Goal: Find contact information: Find contact information

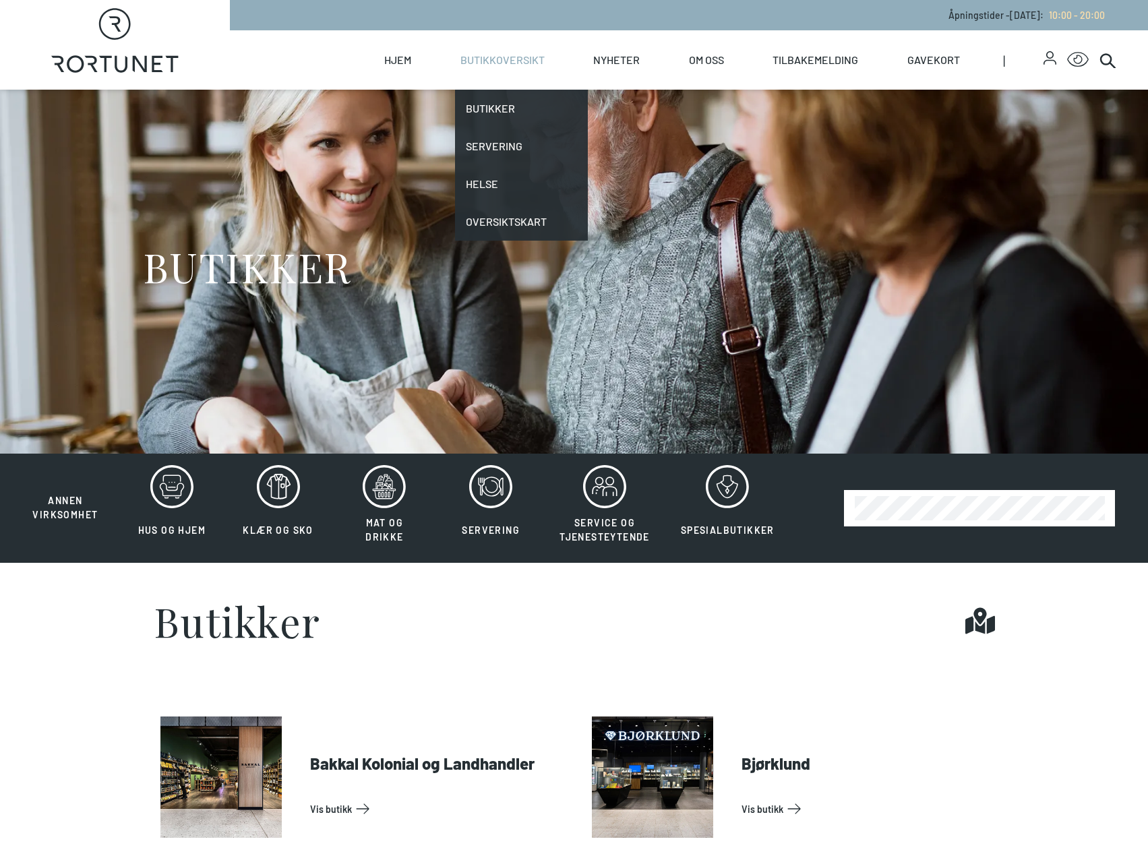
click at [504, 55] on link "Butikkoversikt" at bounding box center [502, 59] width 84 height 59
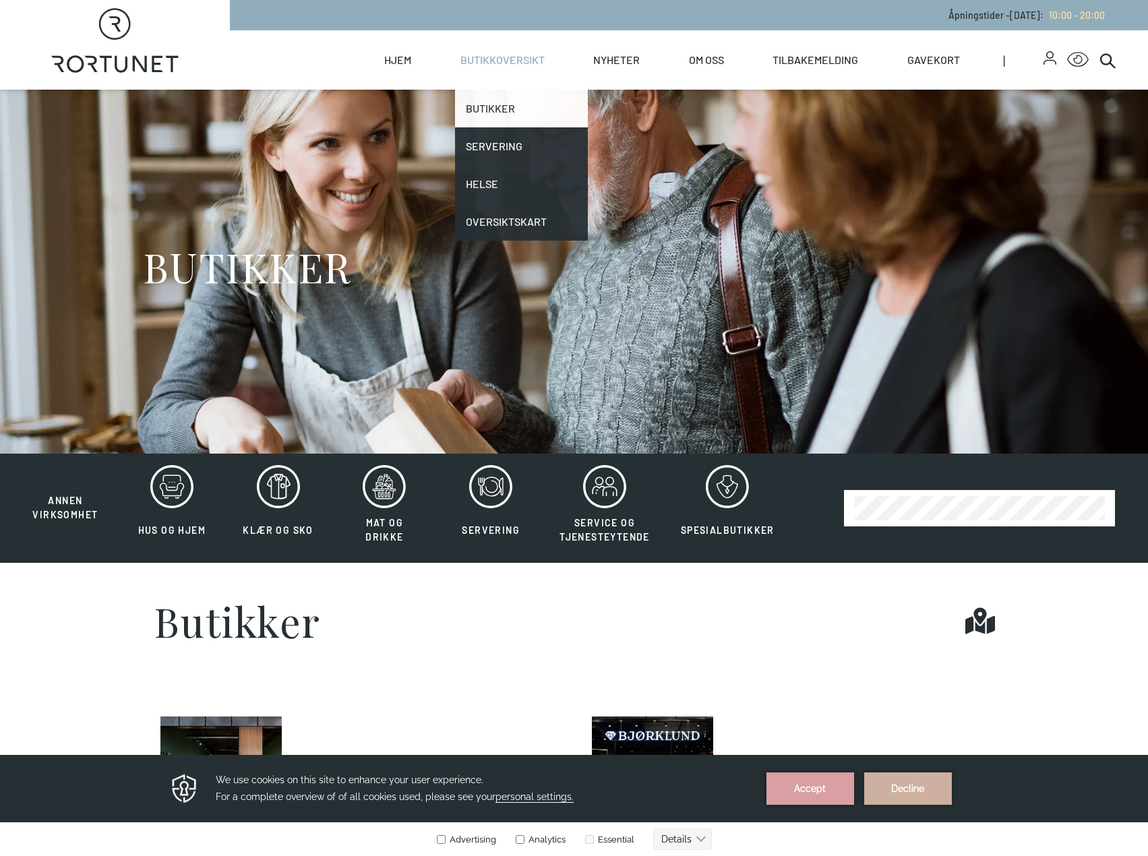
click at [522, 121] on link "Butikker" at bounding box center [521, 109] width 133 height 38
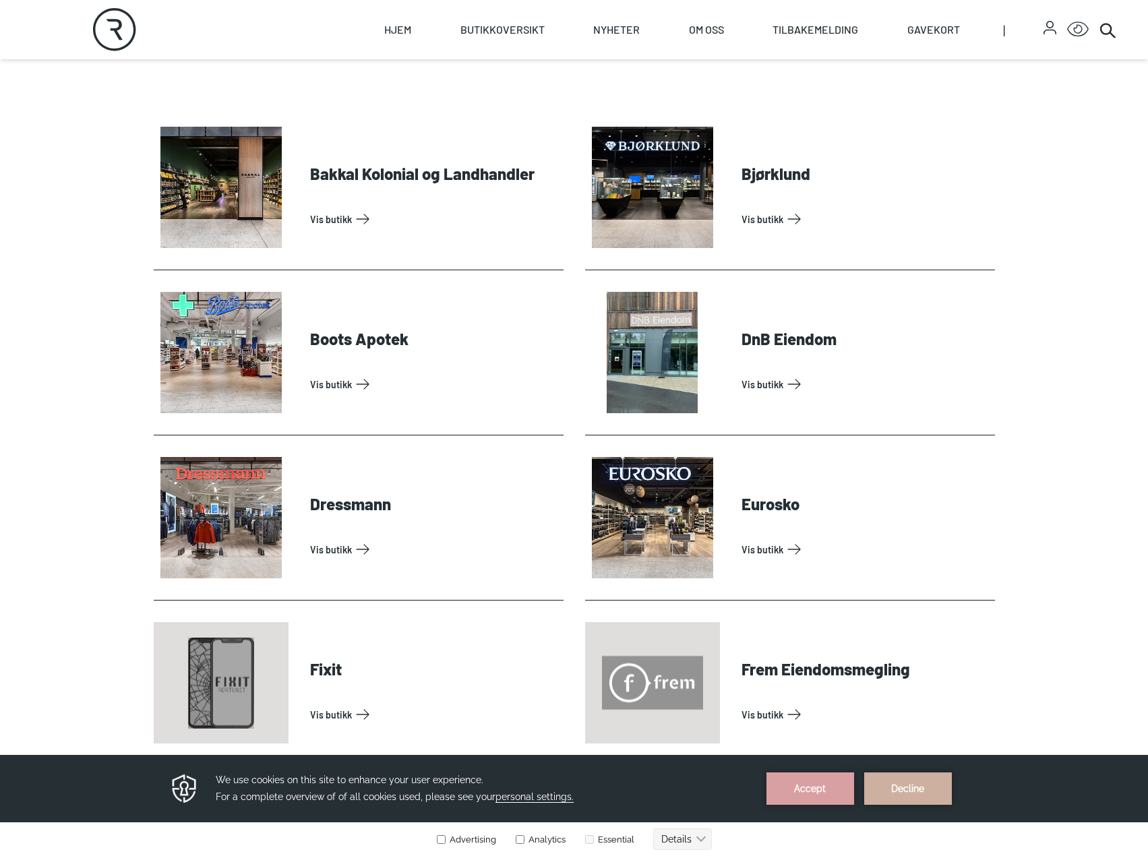
scroll to position [607, 0]
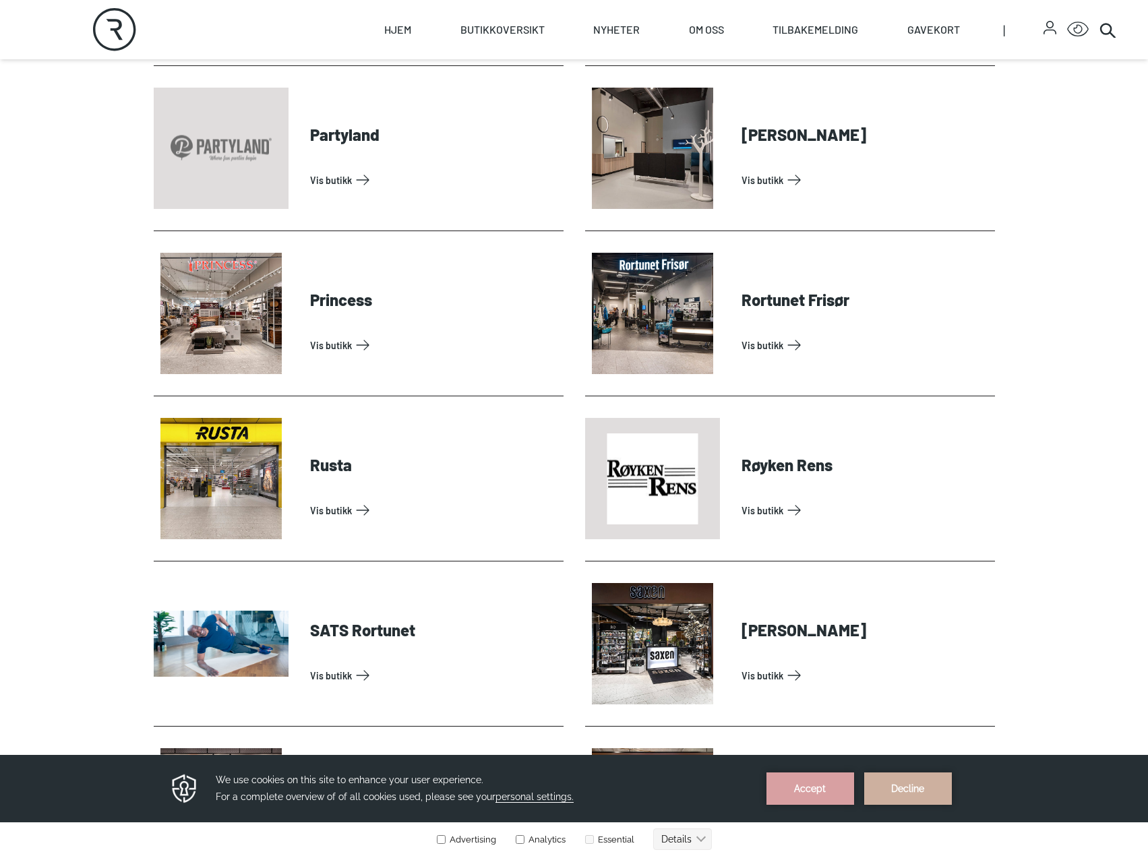
scroll to position [3101, 0]
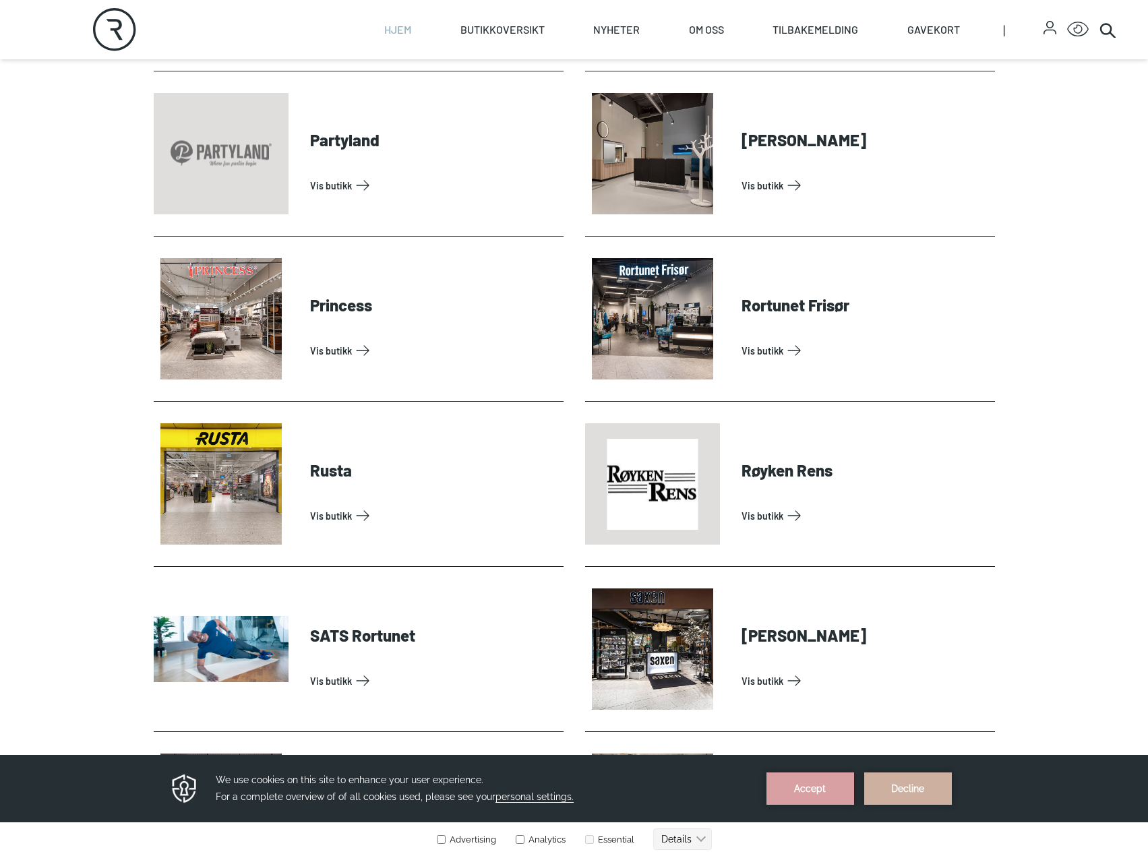
click at [405, 37] on link "Hjem" at bounding box center [397, 29] width 27 height 59
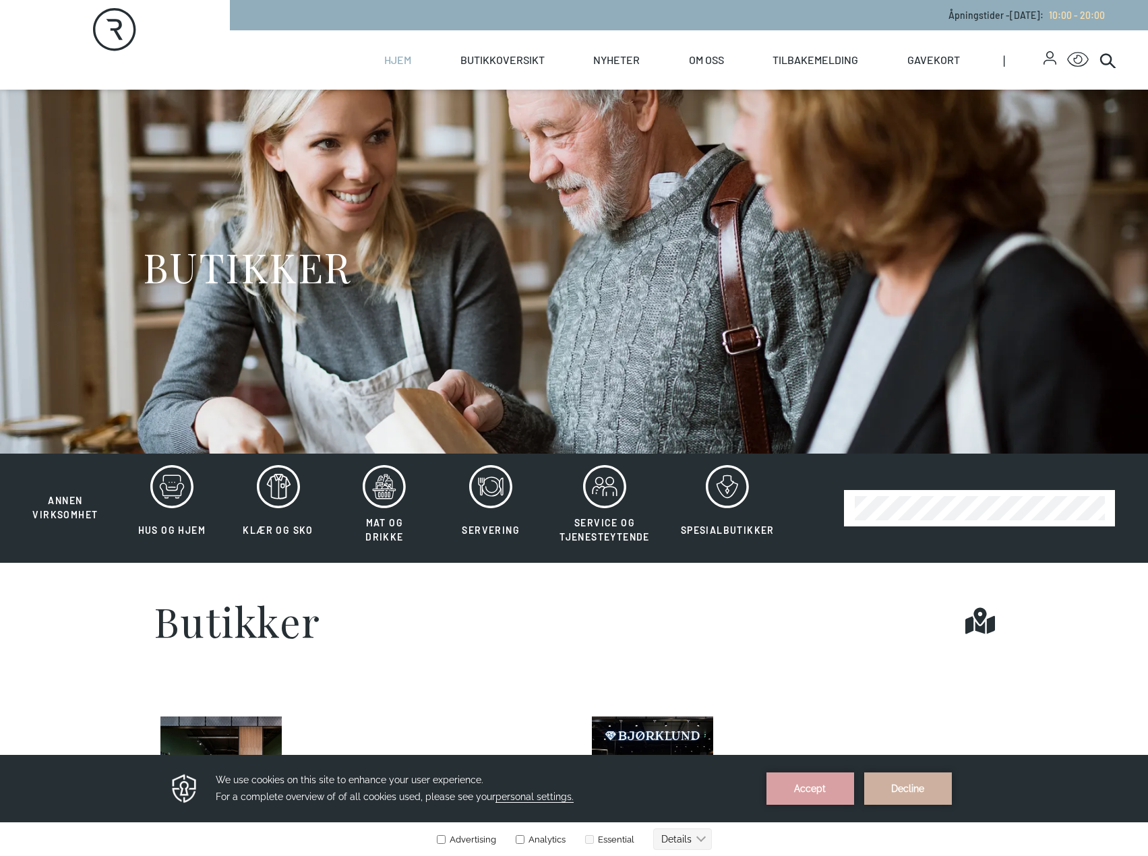
select select "NO"
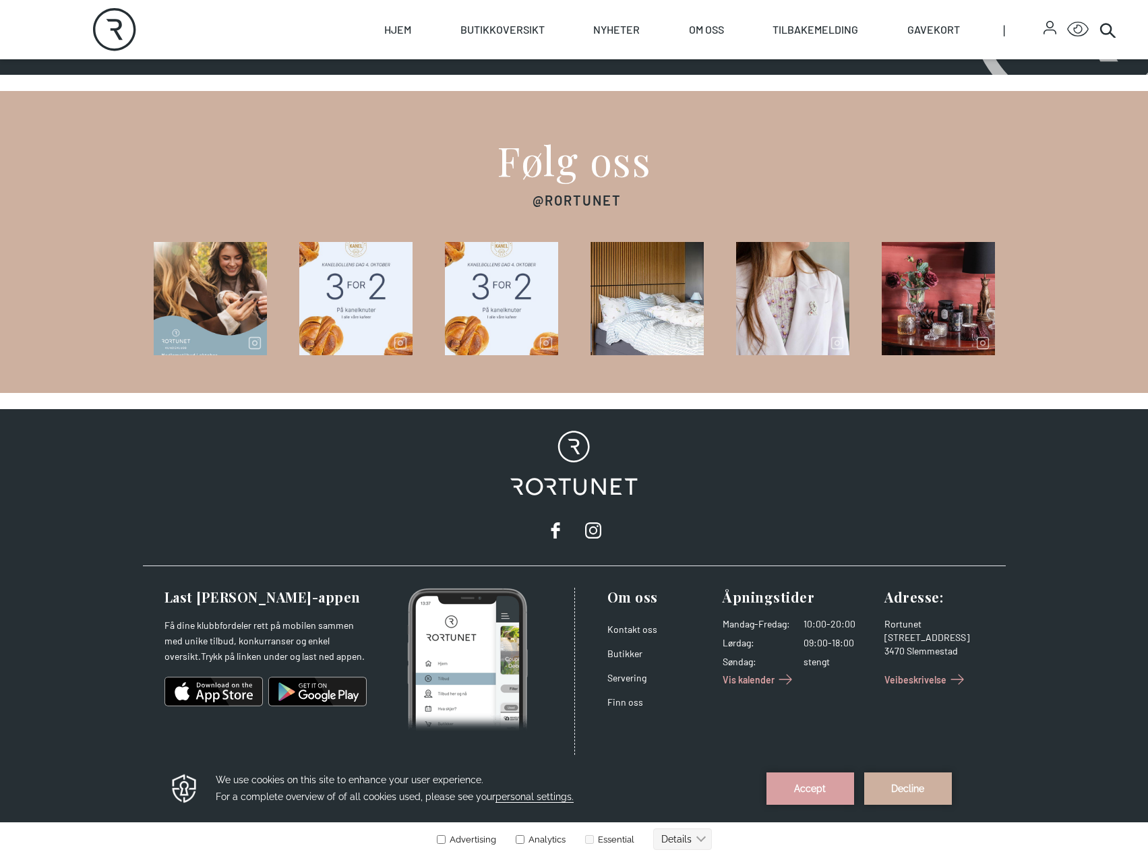
scroll to position [1961, 0]
click at [646, 630] on link "Kontakt oss" at bounding box center [632, 629] width 50 height 11
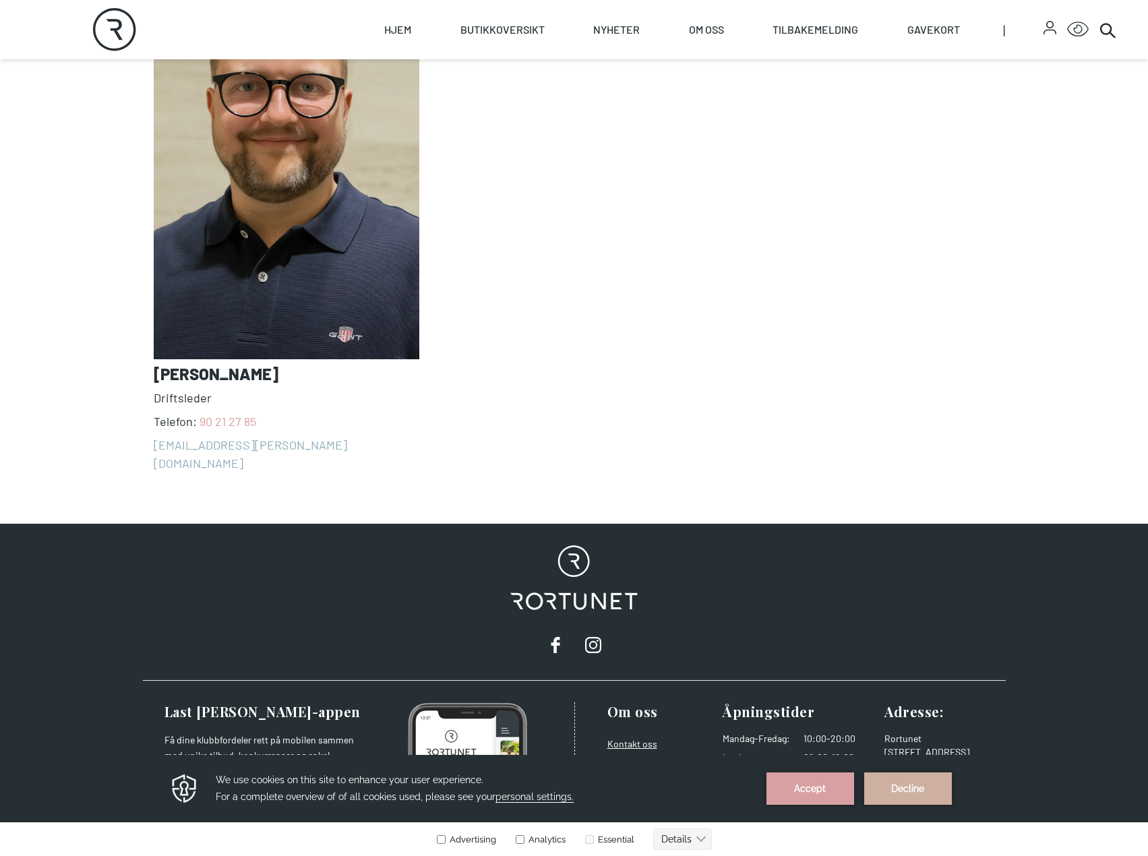
scroll to position [1751, 0]
